Goal: Task Accomplishment & Management: Manage account settings

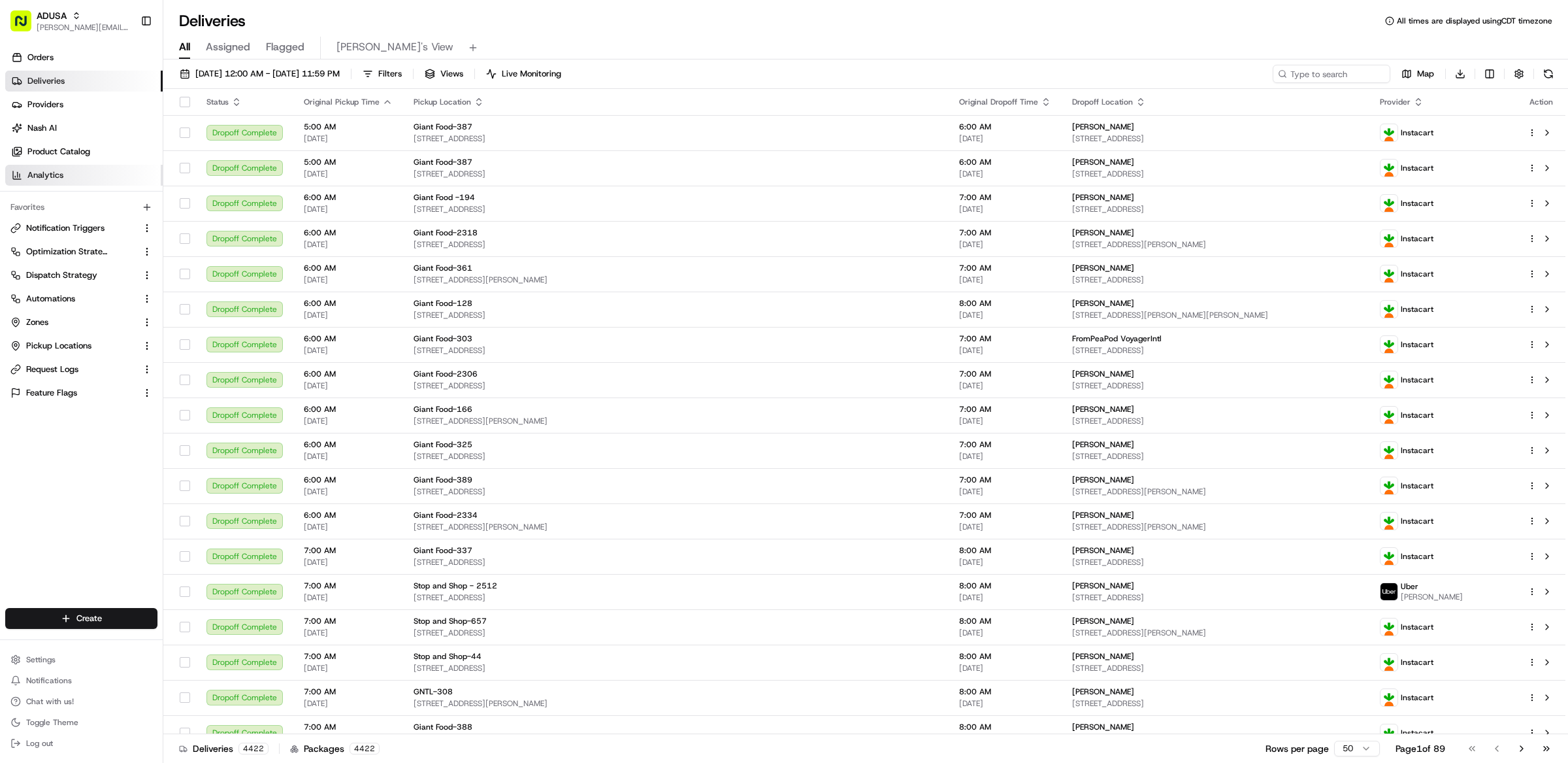
click at [79, 169] on link "Analytics" at bounding box center [84, 175] width 157 height 21
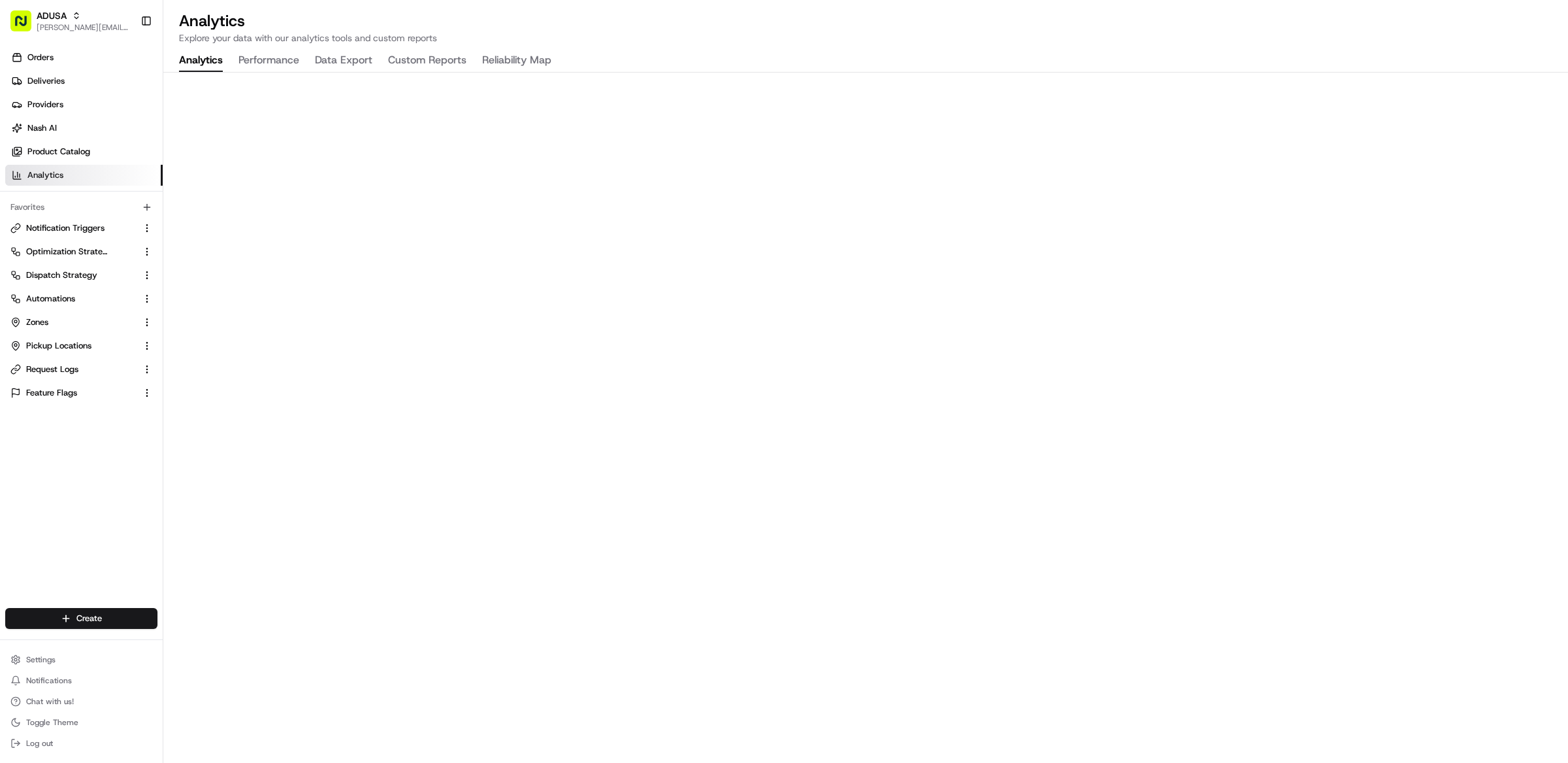
click at [153, 171] on link "Analytics" at bounding box center [84, 175] width 157 height 21
click at [82, 277] on span "Dispatch Strategy" at bounding box center [62, 274] width 72 height 11
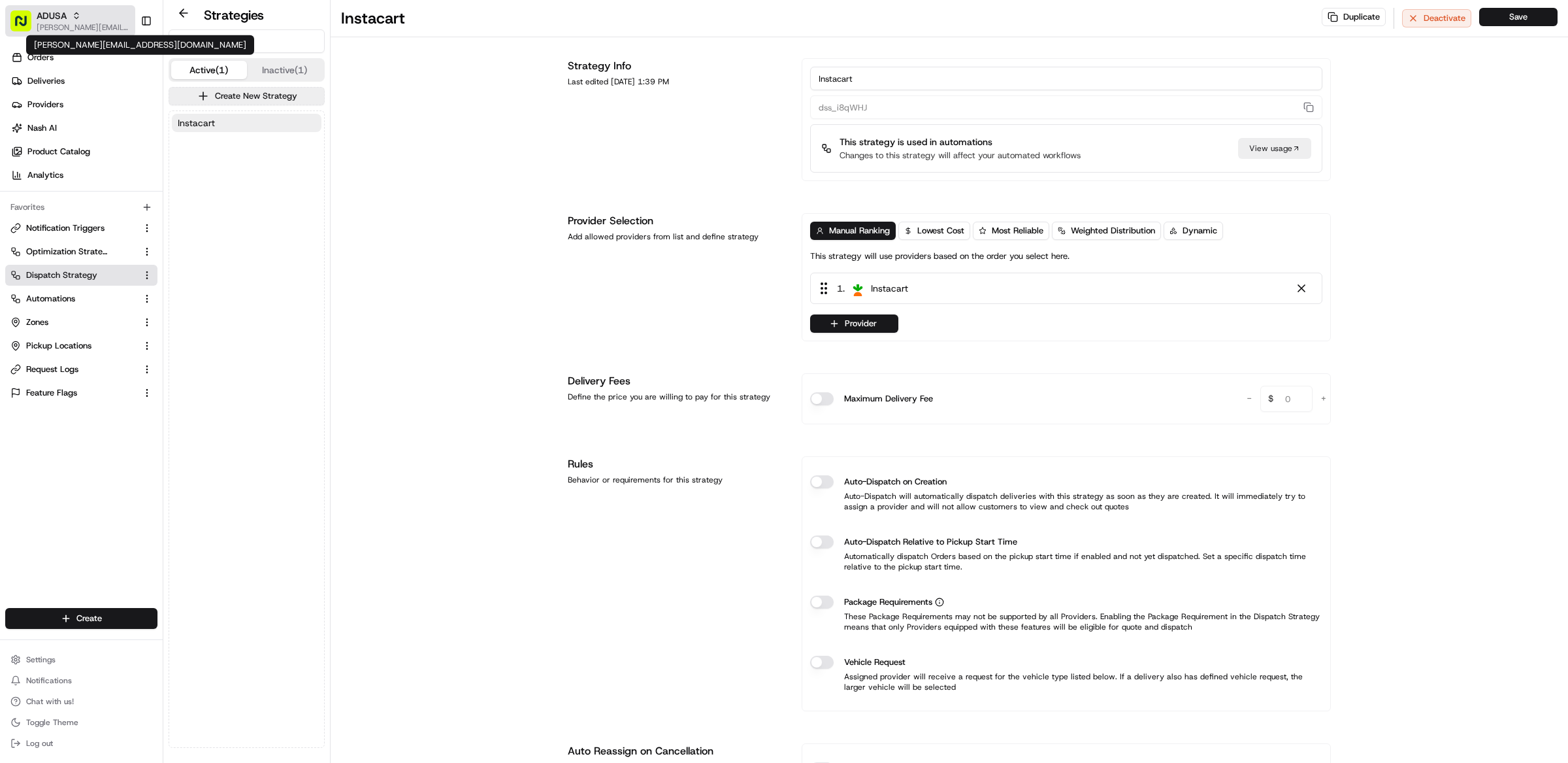
click at [67, 24] on span "[PERSON_NAME][EMAIL_ADDRESS][DOMAIN_NAME]" at bounding box center [83, 27] width 93 height 10
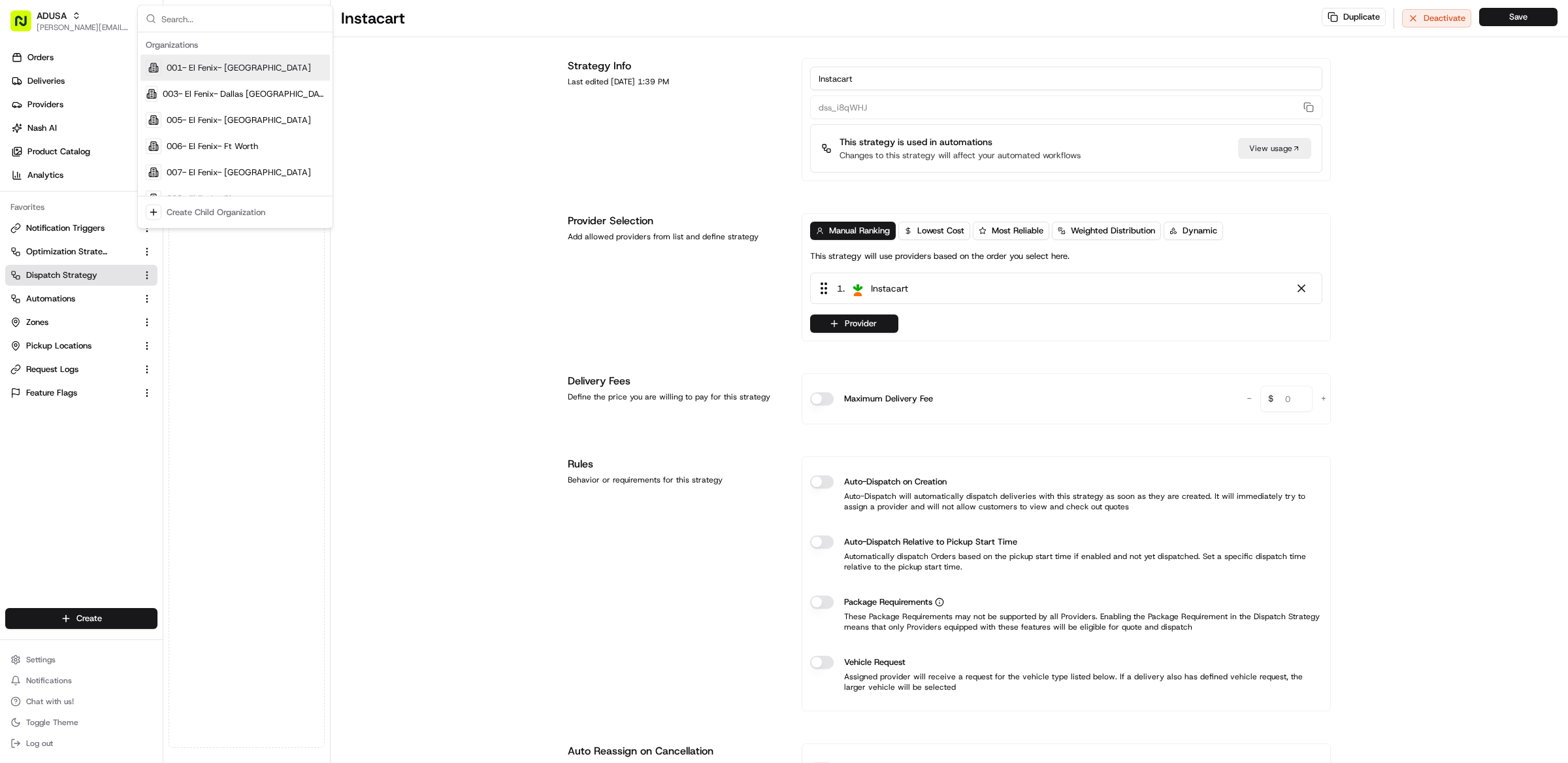
type input "a"
type input "food lion"
click at [206, 72] on div "Food Lion" at bounding box center [235, 68] width 189 height 26
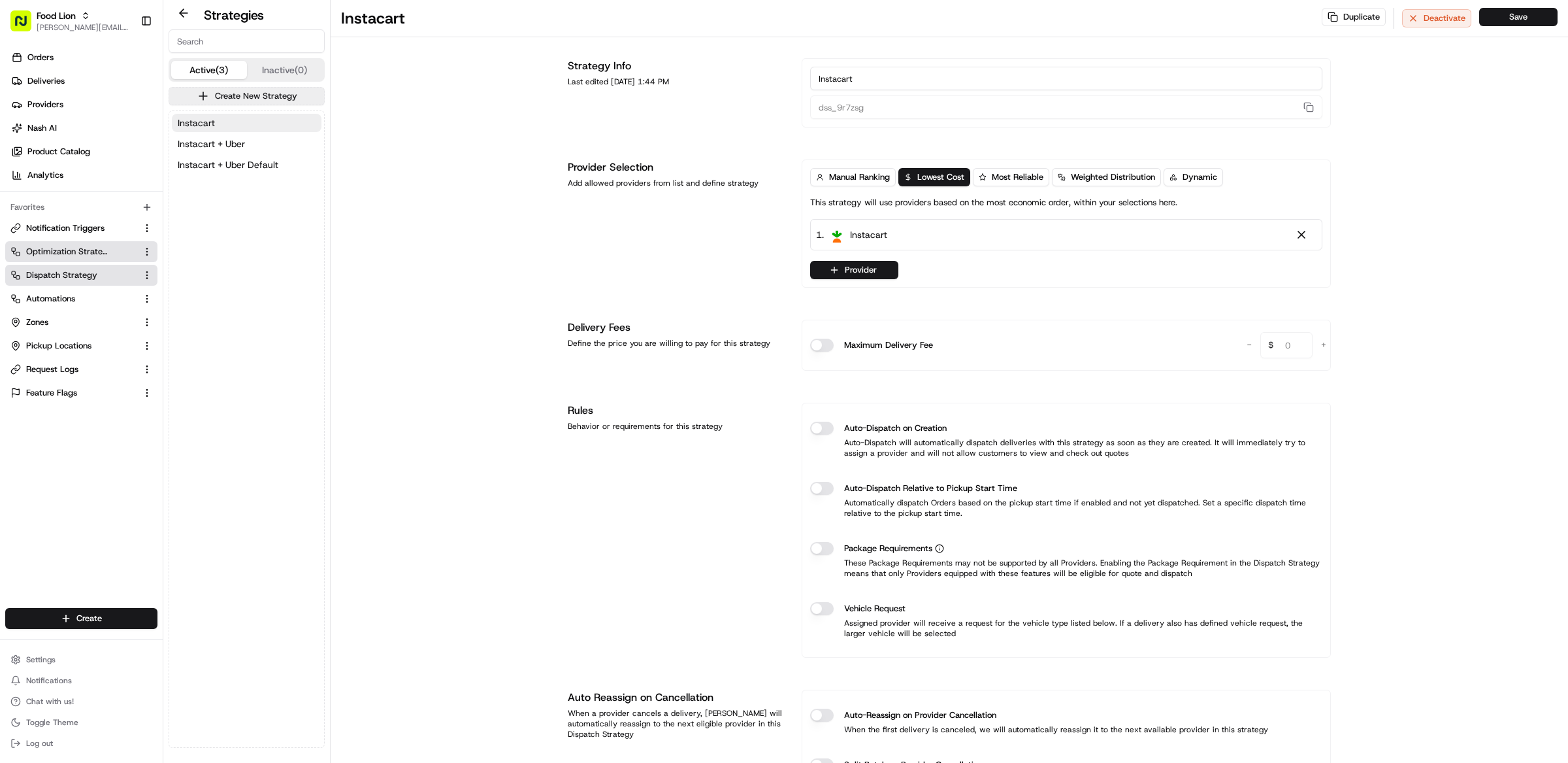
click at [79, 241] on button "Optimization Strategy" at bounding box center [81, 251] width 152 height 21
click at [241, 155] on button "Instacart + Uber Default" at bounding box center [246, 164] width 149 height 18
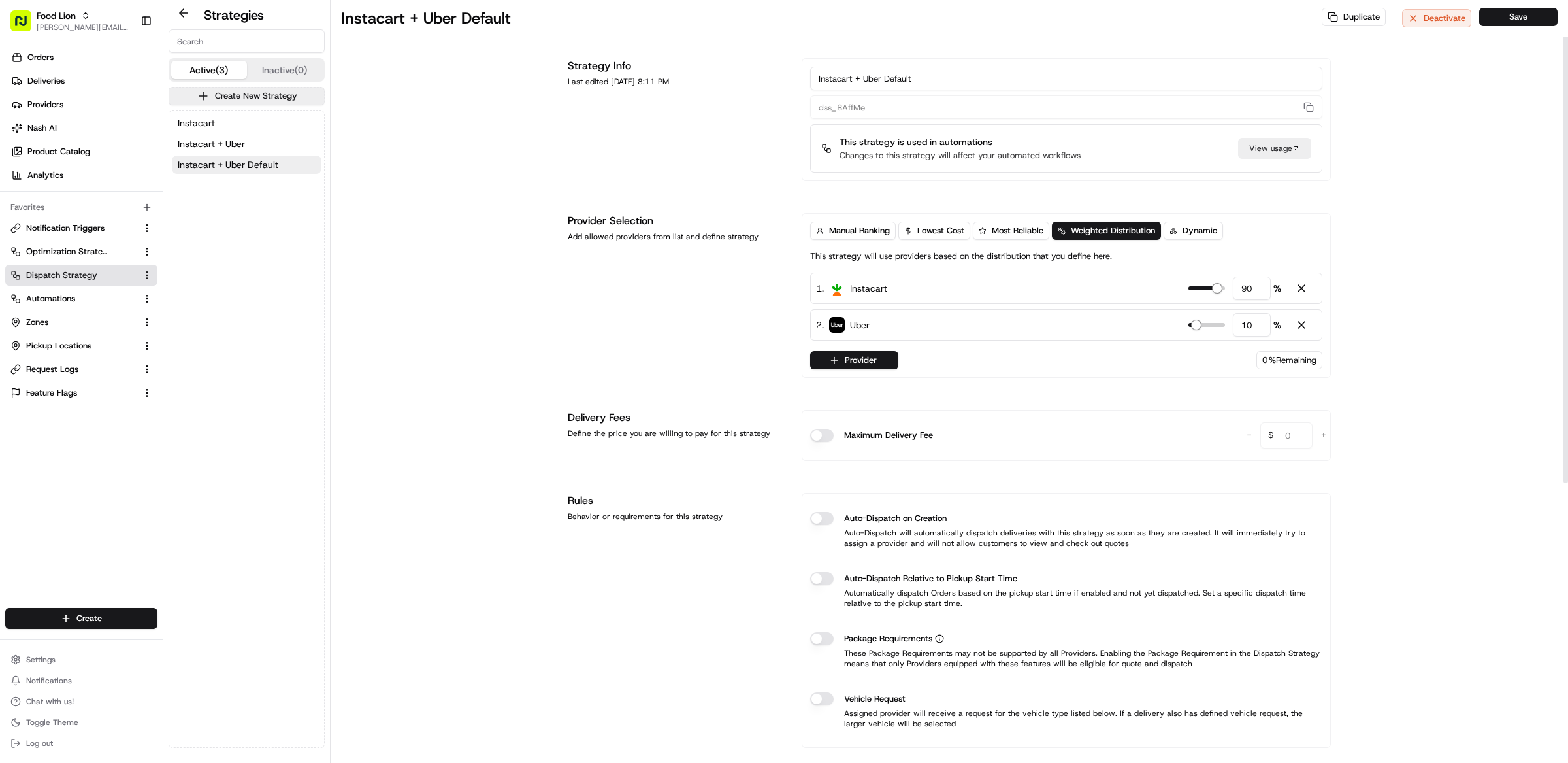
click at [457, 272] on div "Instacart + Uber Default Duplicate Deactivate Save Strategy Info Last edited Au…" at bounding box center [950, 601] width 1238 height 1204
click at [74, 178] on link "Analytics" at bounding box center [84, 175] width 157 height 21
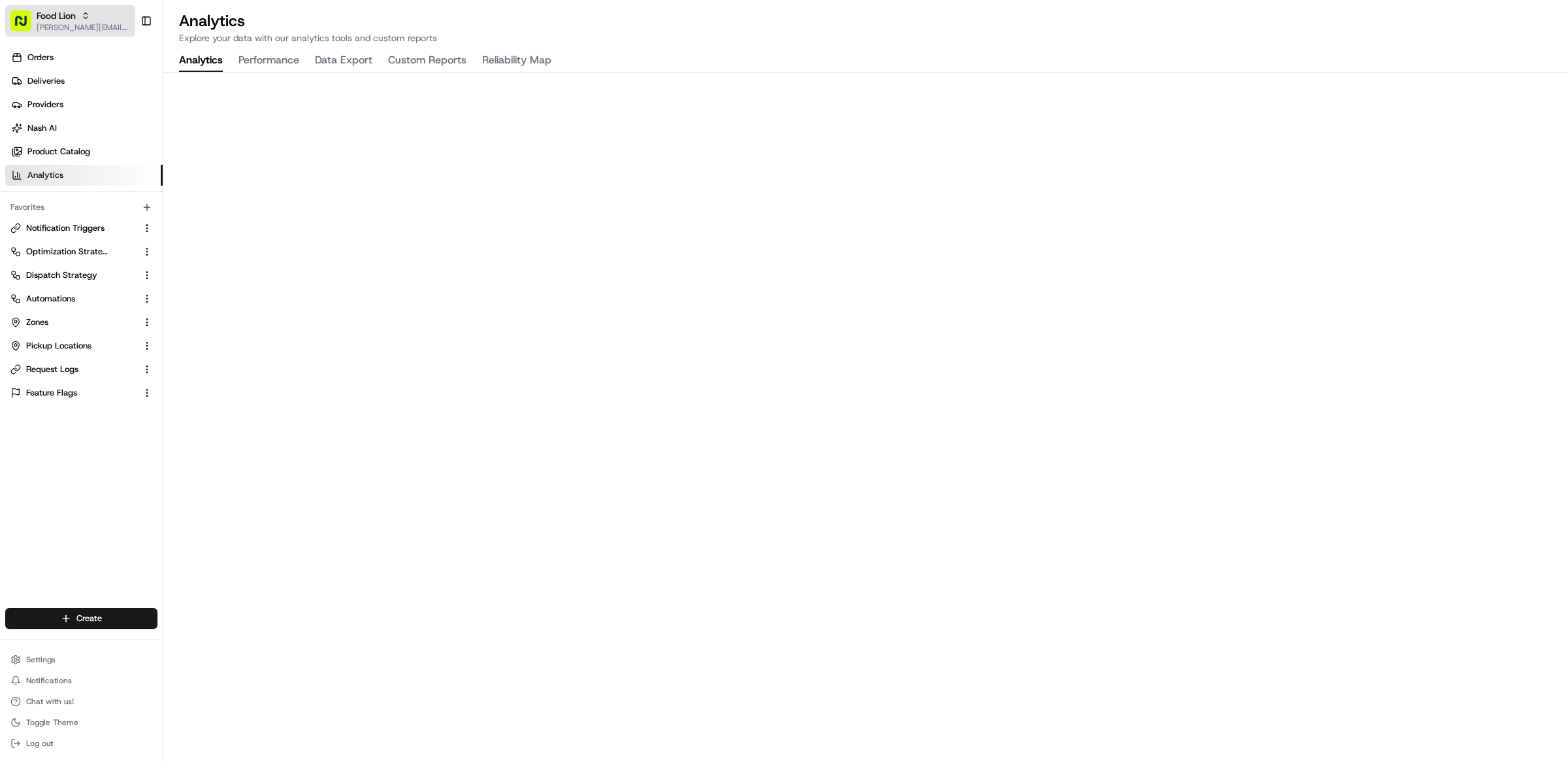
click at [60, 24] on span "[PERSON_NAME][EMAIL_ADDRESS][DOMAIN_NAME]" at bounding box center [83, 27] width 93 height 10
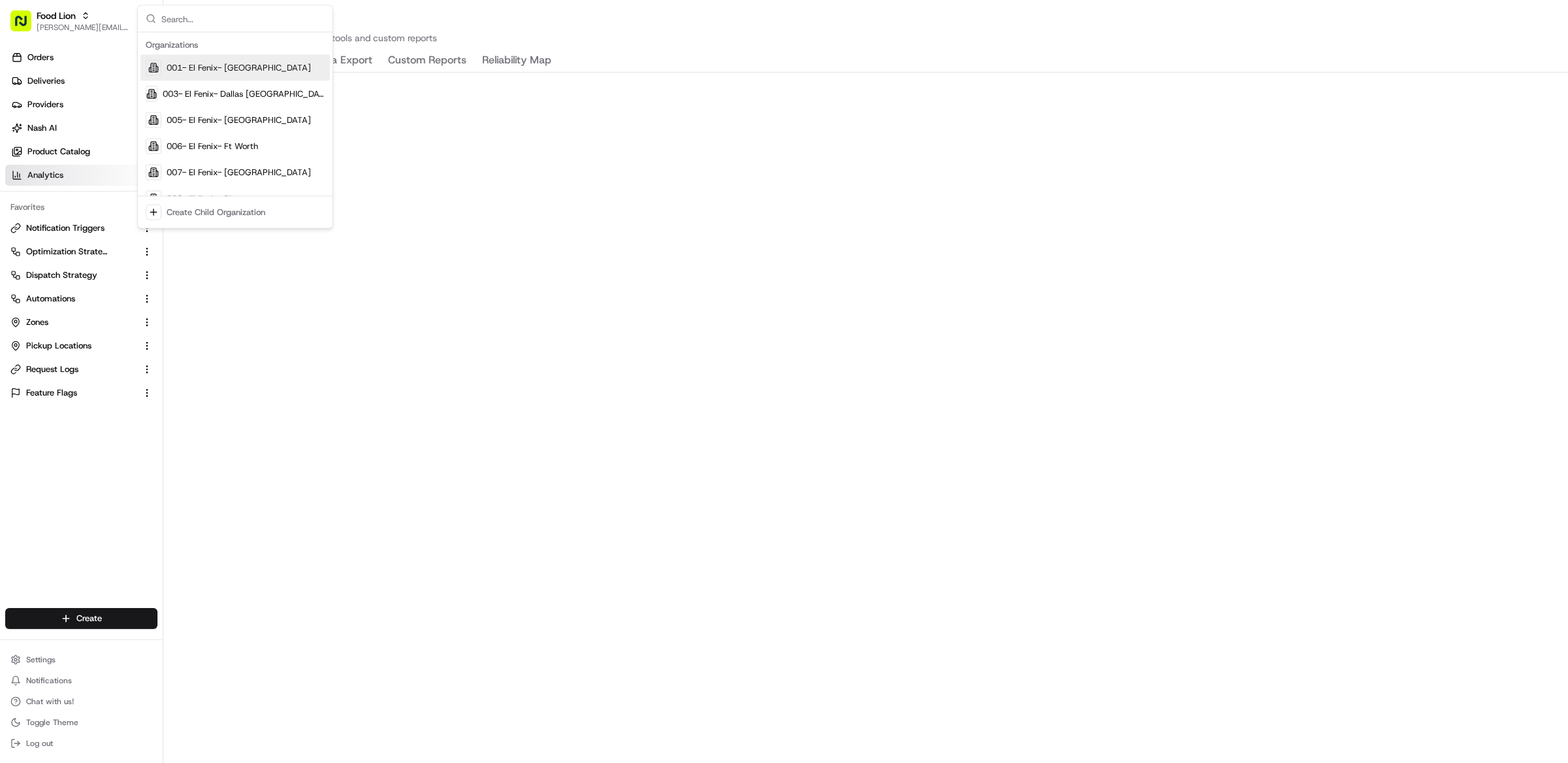
click at [534, 31] on p "Explore your data with our analytics tools and custom reports" at bounding box center [865, 38] width 1373 height 13
